Goal: Contribute content

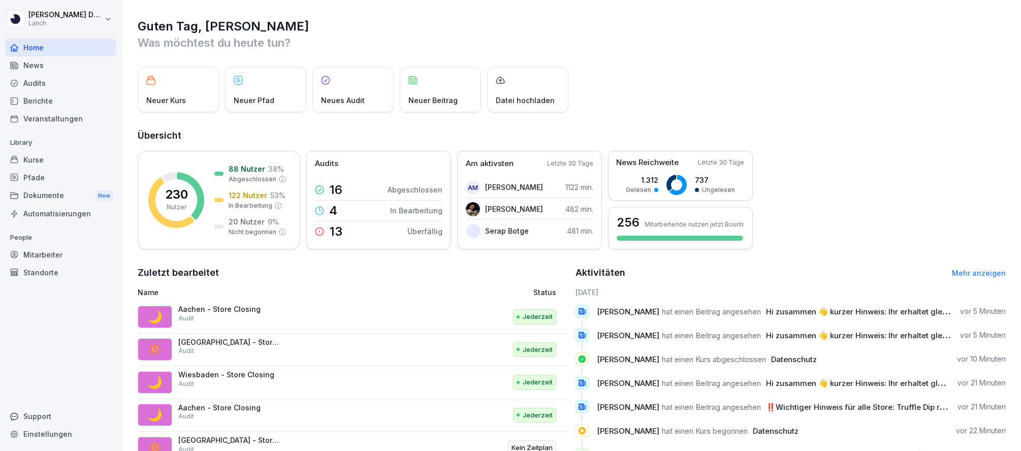
click at [34, 65] on div "News" at bounding box center [60, 65] width 111 height 18
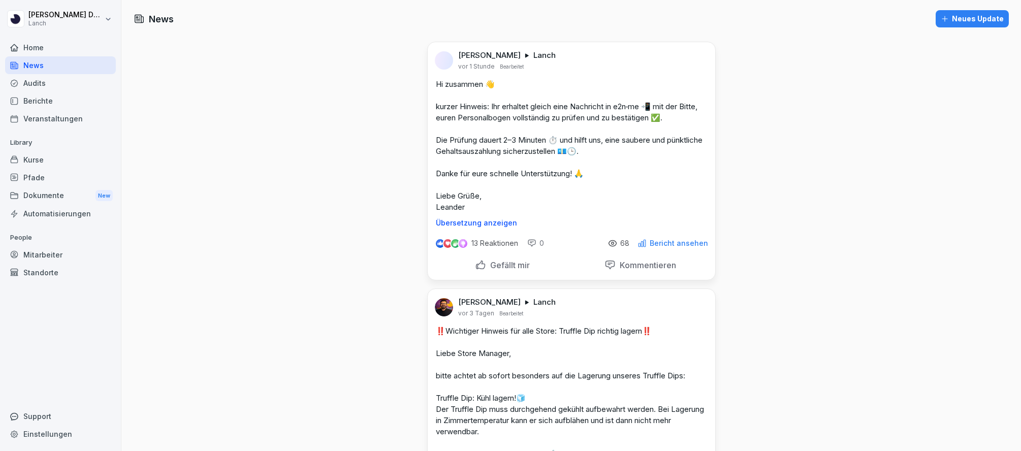
click at [986, 17] on div "Neues Update" at bounding box center [971, 18] width 63 height 11
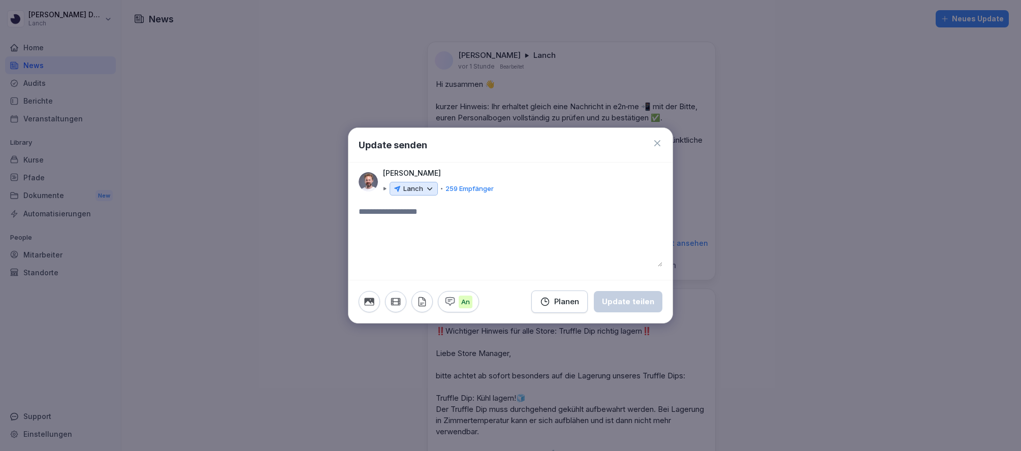
click at [422, 189] on div "Lanch" at bounding box center [413, 189] width 48 height 14
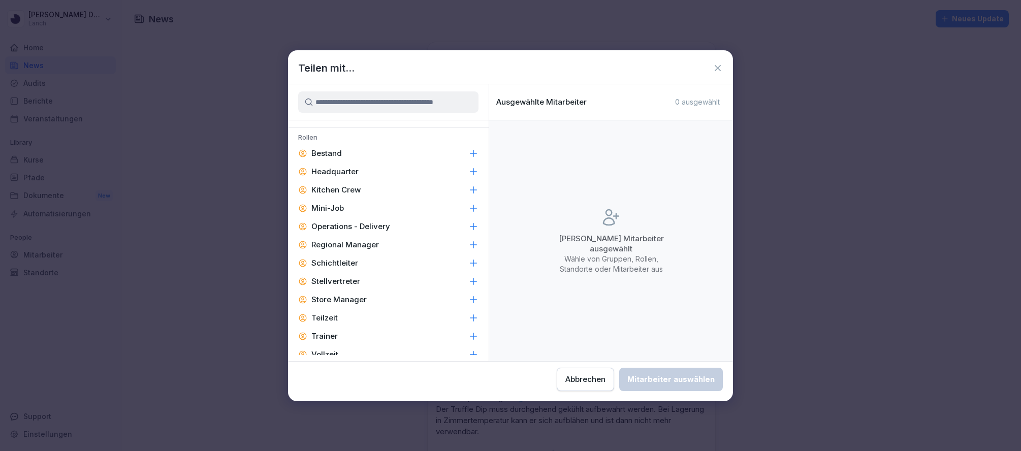
scroll to position [383, 0]
click at [473, 294] on icon at bounding box center [473, 297] width 7 height 7
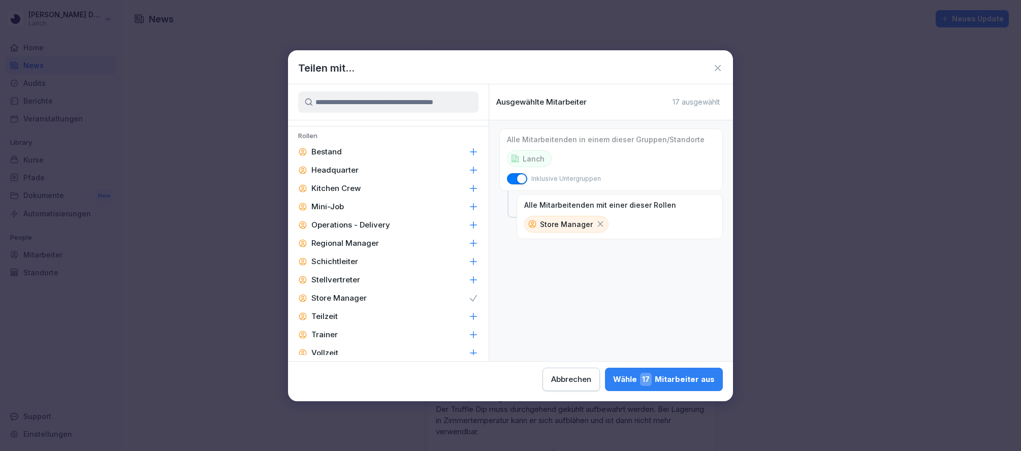
click at [566, 372] on button "Abbrechen" at bounding box center [570, 379] width 57 height 23
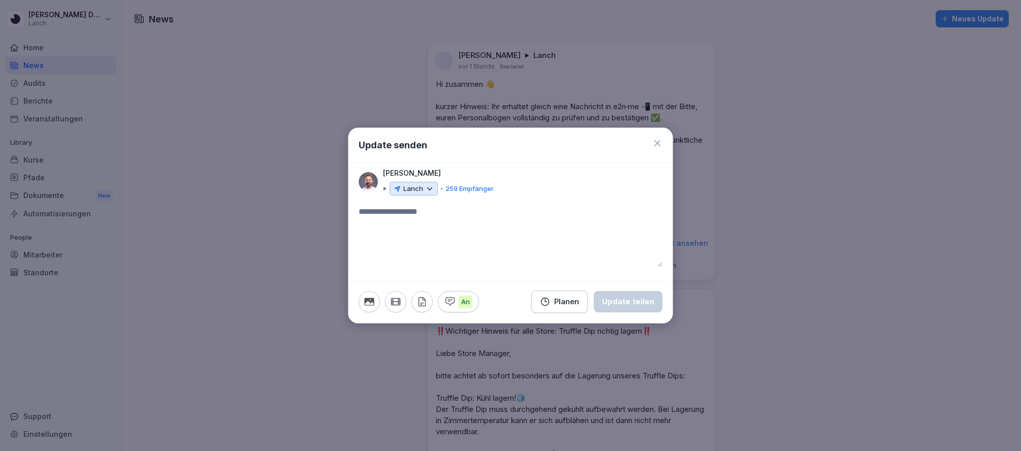
click at [657, 140] on icon at bounding box center [657, 143] width 10 height 10
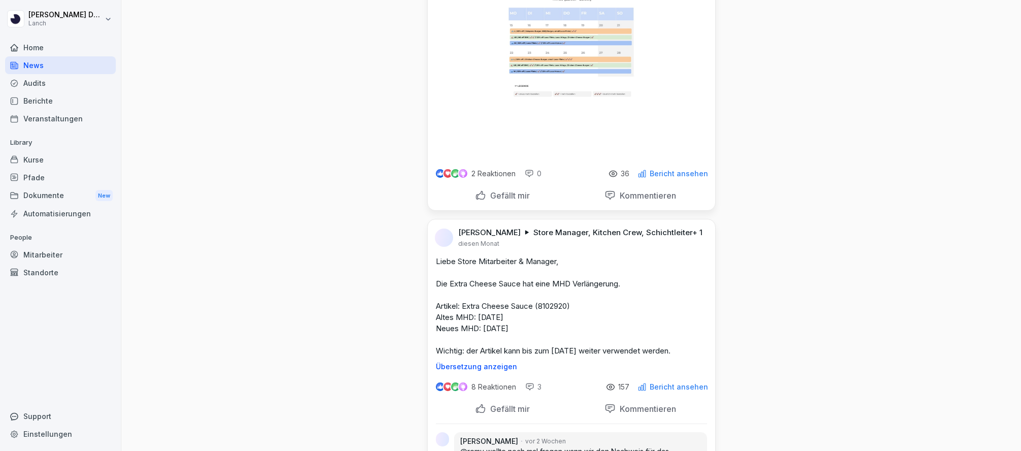
scroll to position [8682, 0]
click at [52, 65] on div "News" at bounding box center [60, 65] width 111 height 18
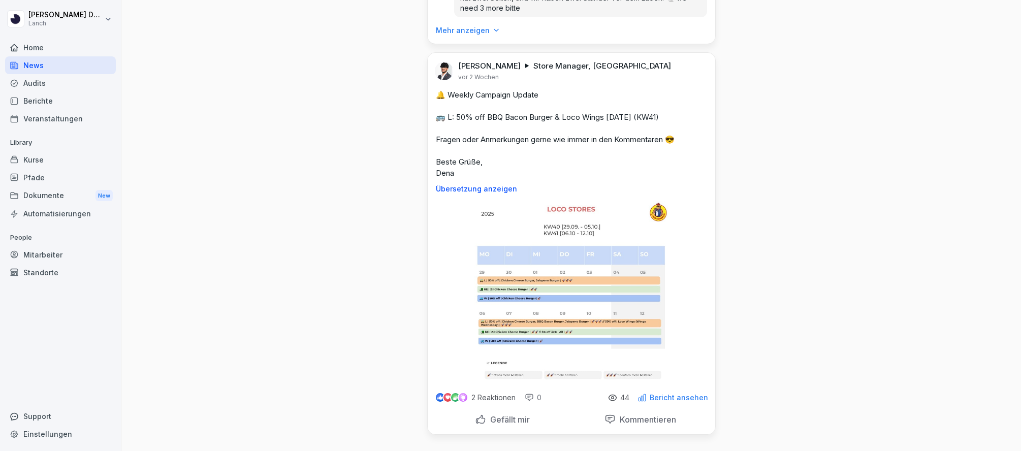
scroll to position [0, 0]
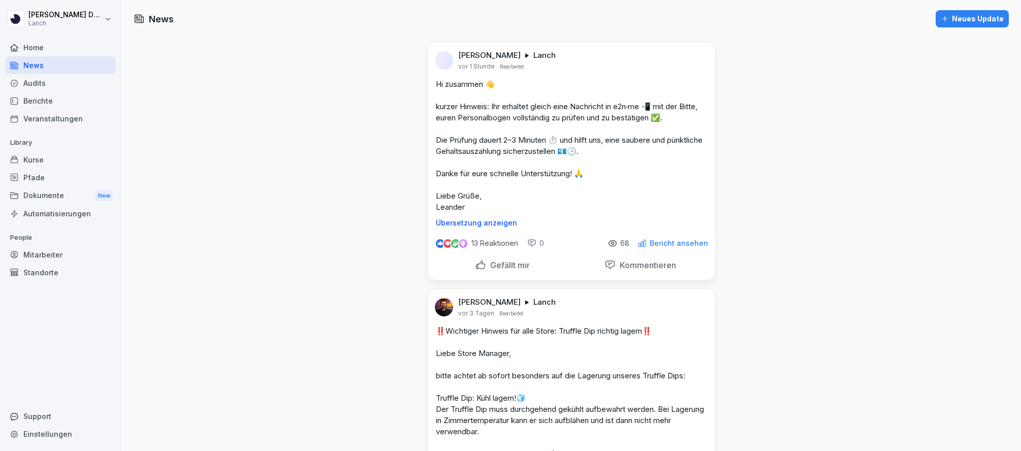
click at [987, 17] on div "Neues Update" at bounding box center [971, 18] width 63 height 11
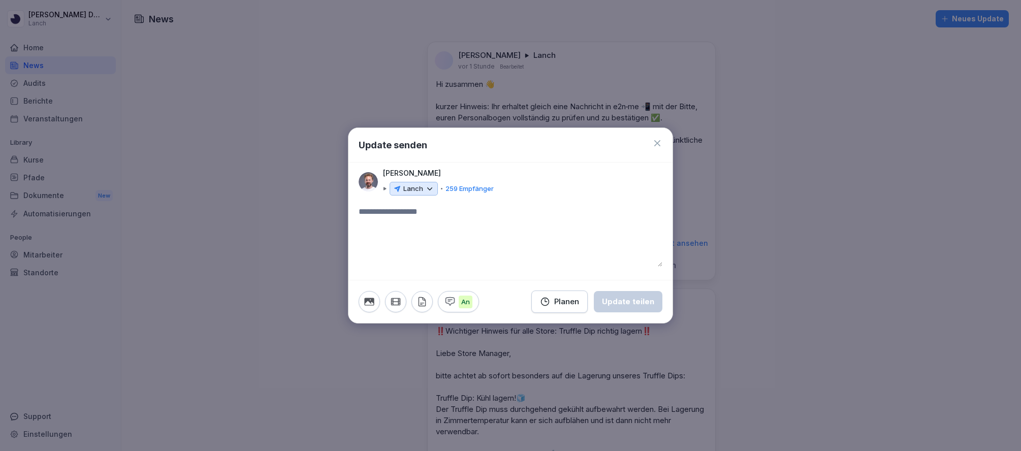
click at [421, 190] on p "Lanch" at bounding box center [413, 189] width 20 height 10
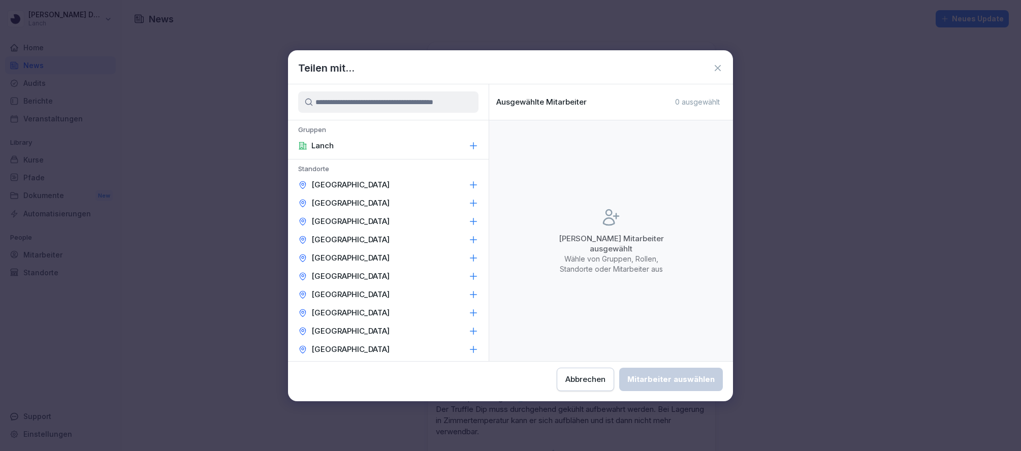
scroll to position [364, 0]
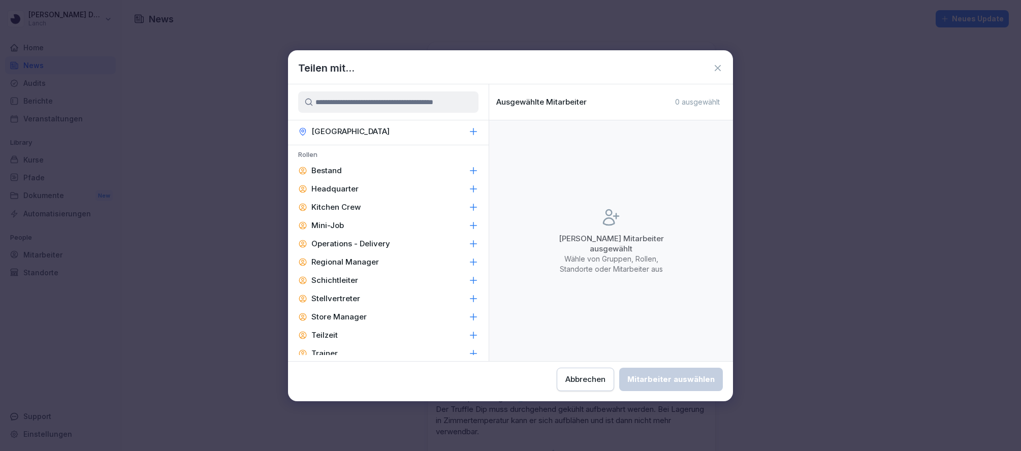
click at [473, 315] on icon at bounding box center [473, 316] width 7 height 7
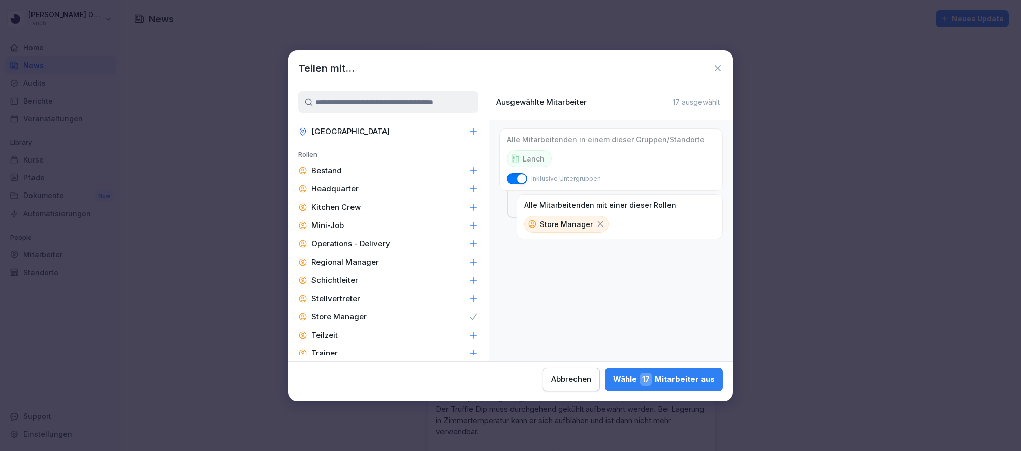
scroll to position [411, 0]
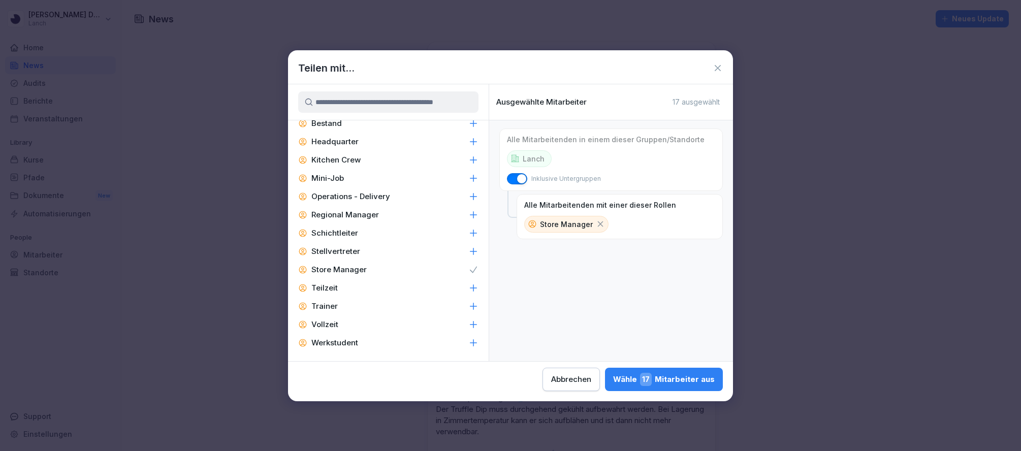
click at [685, 382] on div "Wähle 17 Mitarbeiter aus" at bounding box center [664, 379] width 102 height 13
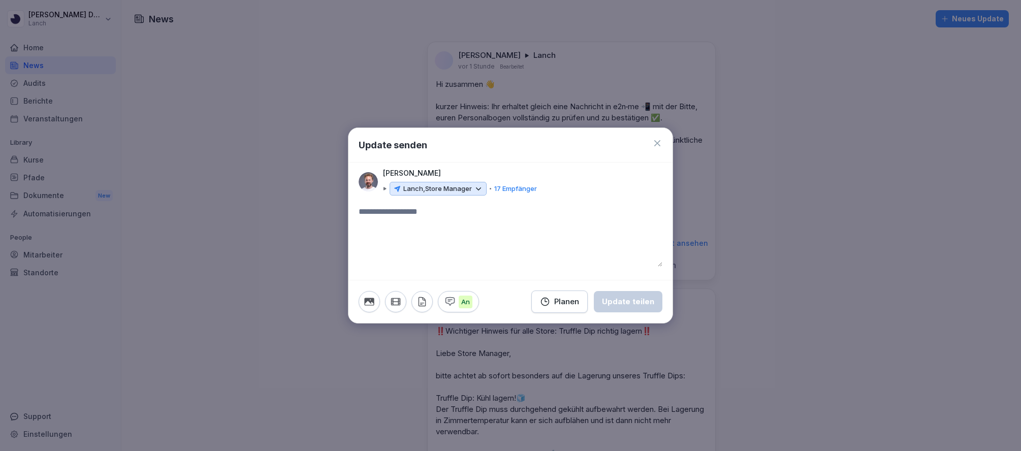
click at [369, 304] on icon "button" at bounding box center [369, 301] width 11 height 11
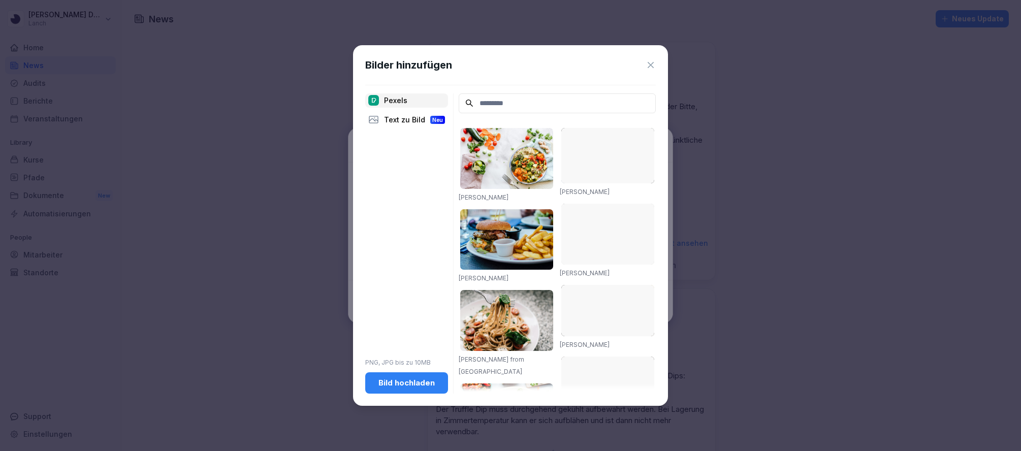
click at [397, 384] on div "Bild hochladen" at bounding box center [406, 382] width 67 height 11
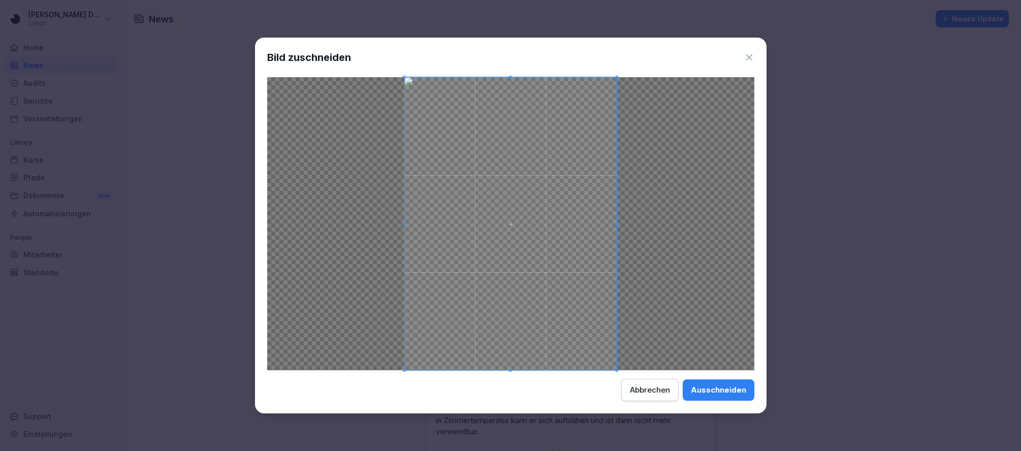
click at [696, 391] on div "Ausschneiden" at bounding box center [718, 389] width 55 height 11
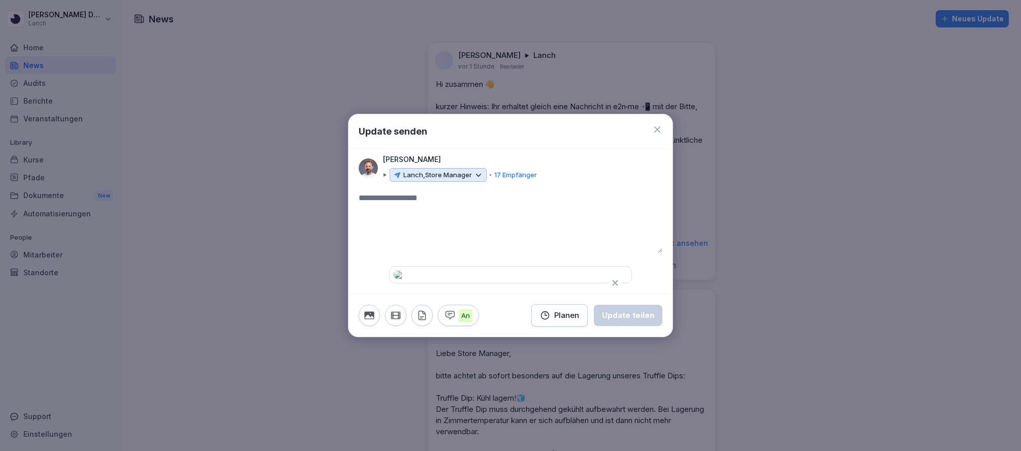
click at [386, 192] on textarea at bounding box center [510, 222] width 304 height 61
drag, startPoint x: 462, startPoint y: 131, endPoint x: 470, endPoint y: 149, distance: 19.5
click at [462, 192] on textarea "**********" at bounding box center [510, 222] width 304 height 61
click at [428, 192] on textarea "**********" at bounding box center [510, 222] width 304 height 61
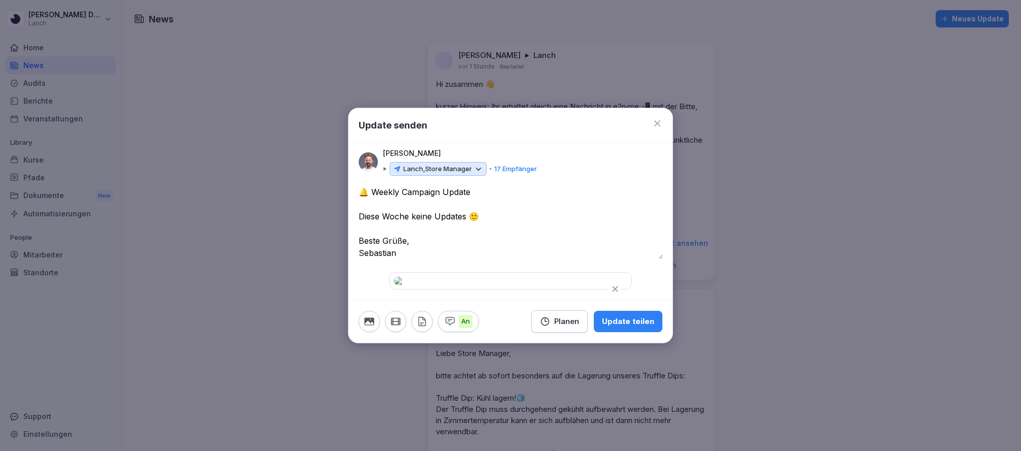
scroll to position [64, 0]
type textarea "**********"
click at [564, 327] on div "Planen" at bounding box center [559, 321] width 39 height 11
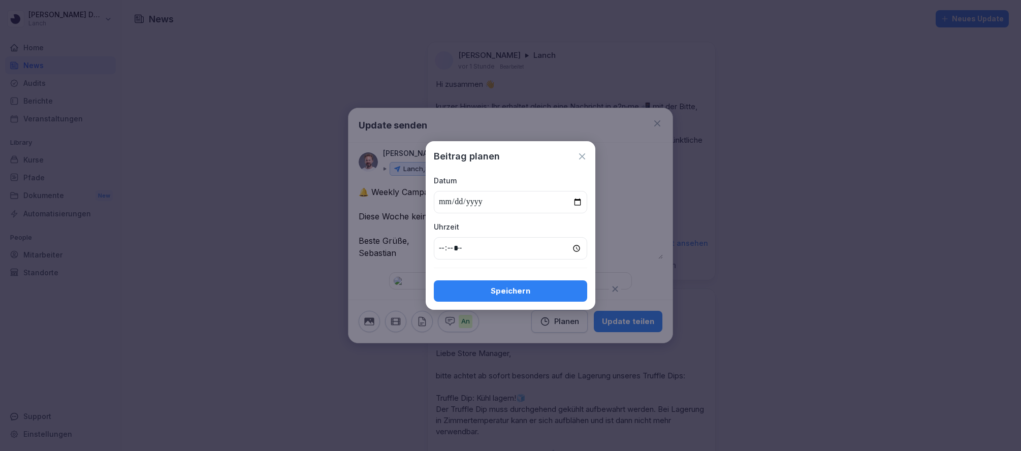
click at [574, 201] on input "date" at bounding box center [510, 202] width 153 height 22
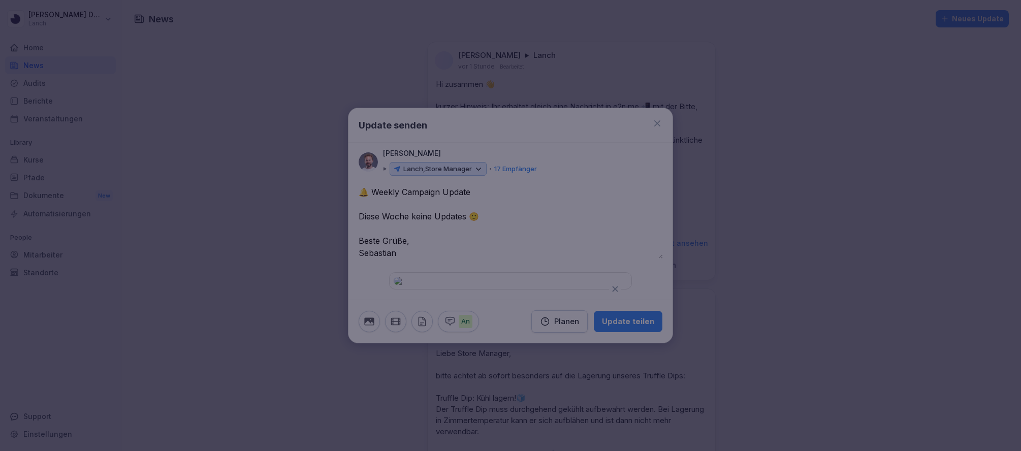
click at [642, 290] on div at bounding box center [510, 225] width 1021 height 451
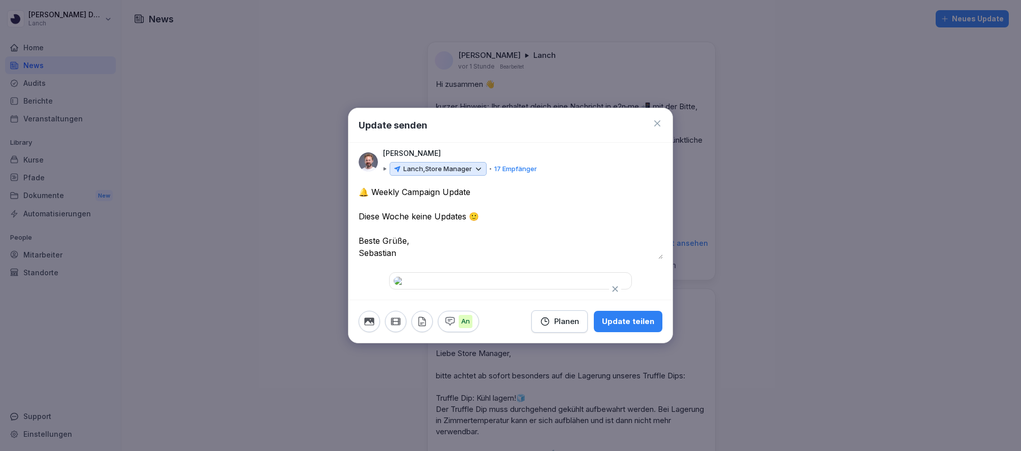
scroll to position [0, 0]
click at [630, 327] on div "Update teilen" at bounding box center [628, 321] width 52 height 11
